Goal: Navigation & Orientation: Find specific page/section

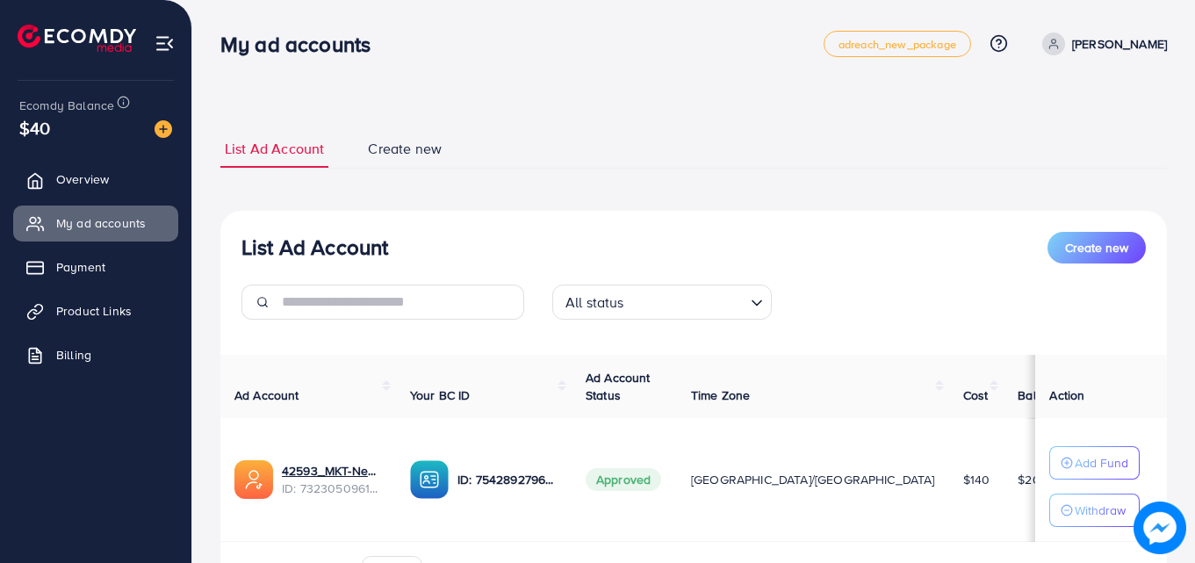
scroll to position [105, 0]
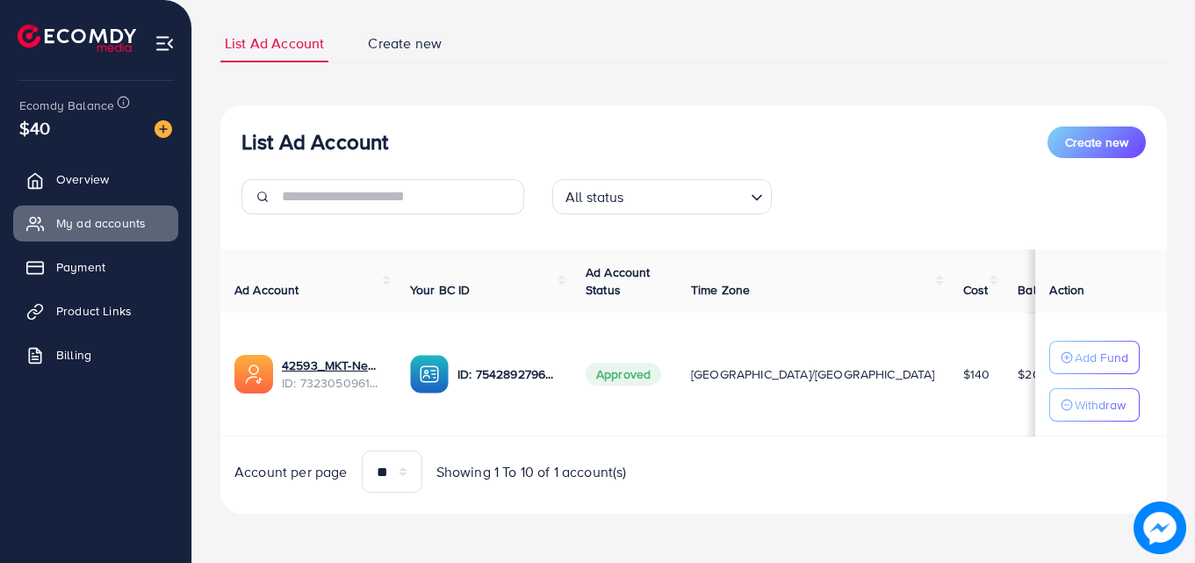
click at [89, 176] on span "Overview" at bounding box center [82, 179] width 53 height 18
